Goal: Task Accomplishment & Management: Complete application form

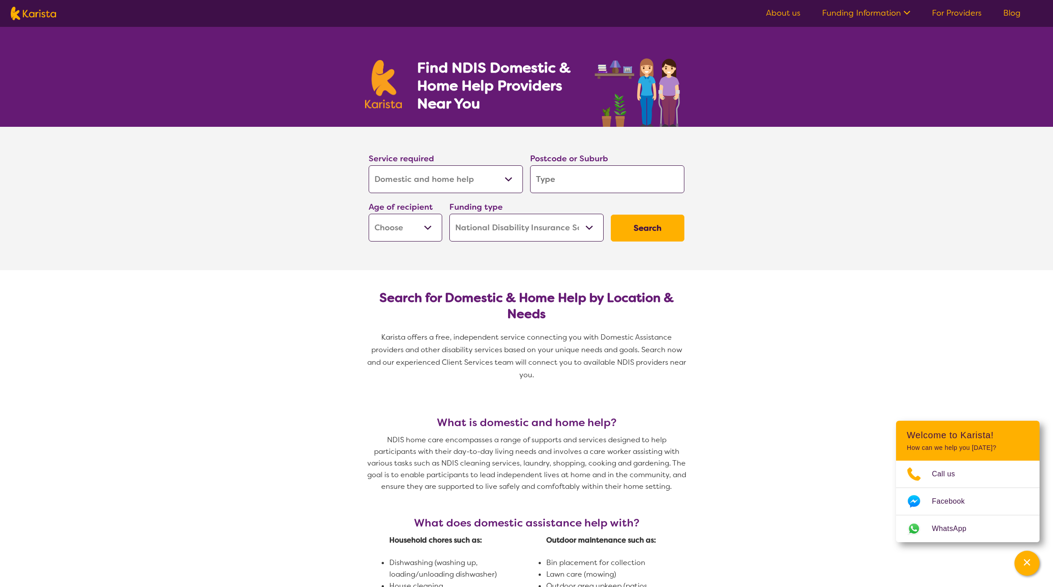
select select "Domestic and home help"
select select "NDIS"
select select "Domestic and home help"
select select "NDIS"
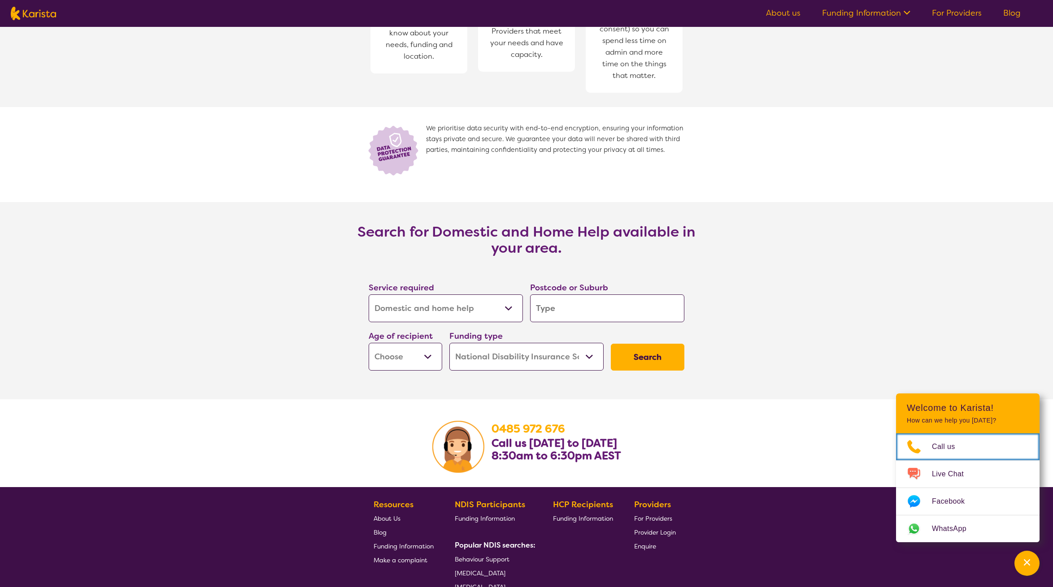
scroll to position [1032, 0]
click at [655, 299] on input "search" at bounding box center [607, 309] width 154 height 28
select select "AD"
click at [593, 301] on input "search" at bounding box center [607, 309] width 154 height 28
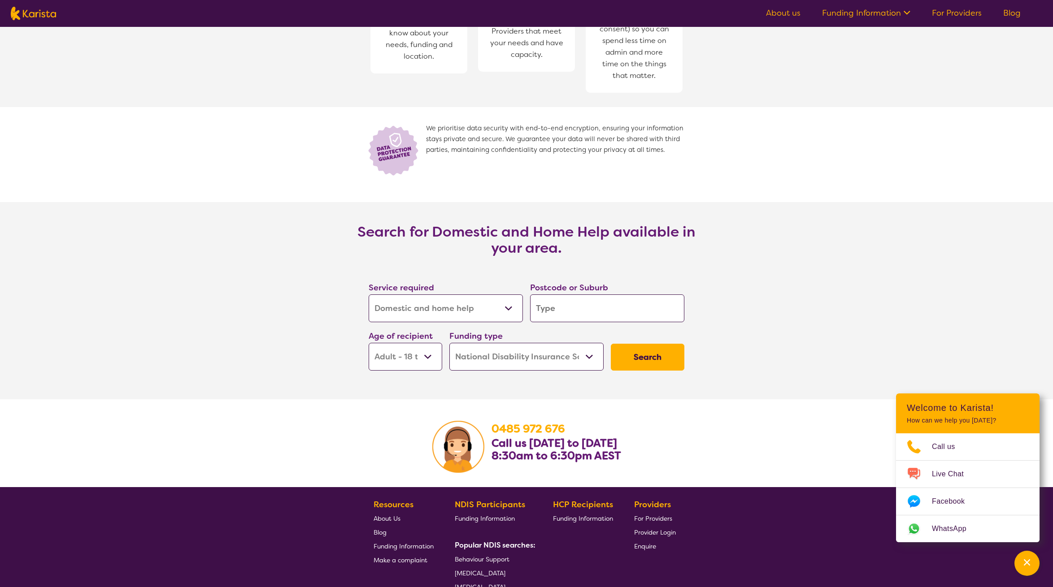
type input "2"
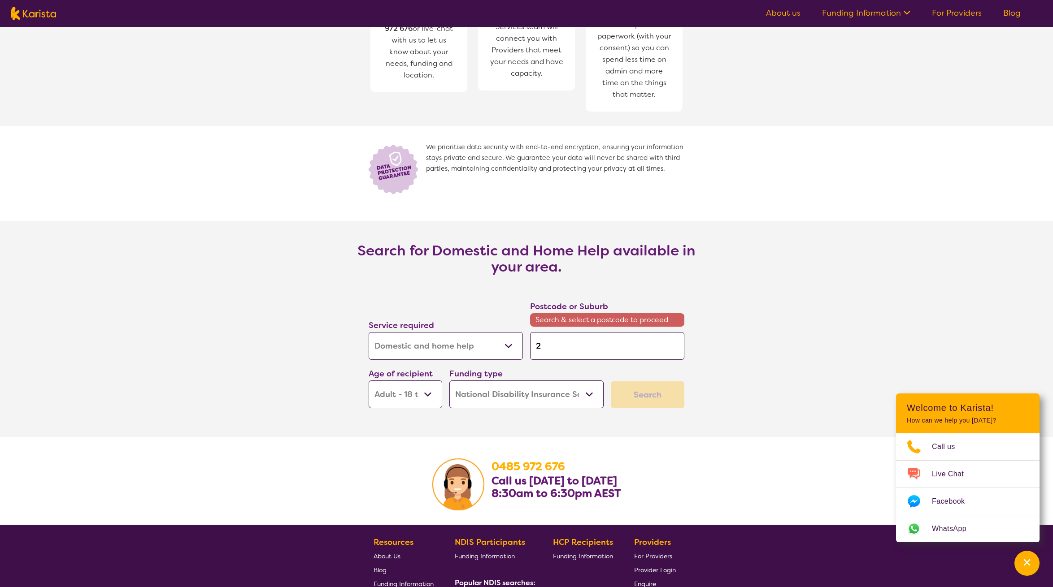
type input "20"
type input "207"
type input "2076"
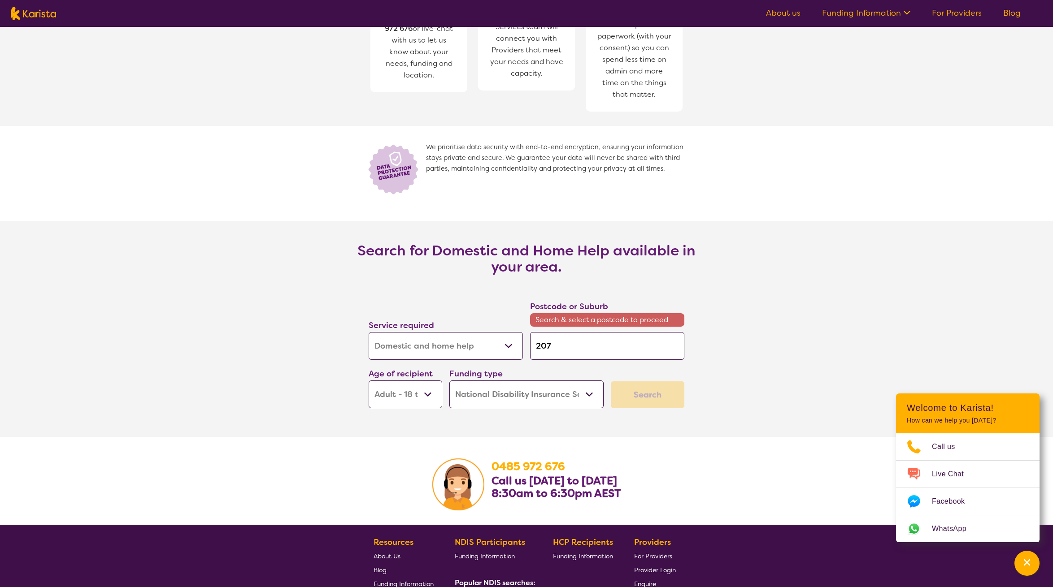
type input "2076"
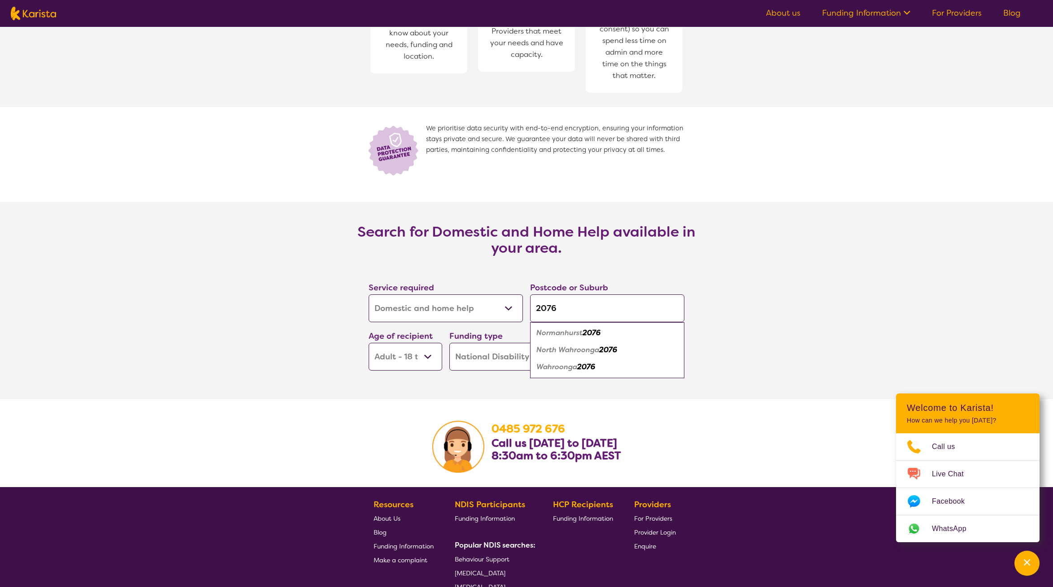
click at [647, 346] on button "Search" at bounding box center [648, 357] width 74 height 27
